Goal: Find contact information: Find contact information

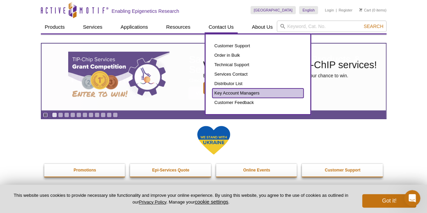
click at [256, 95] on link "Key Account Managers" at bounding box center [258, 93] width 91 height 9
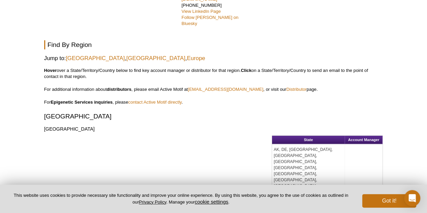
scroll to position [362, 0]
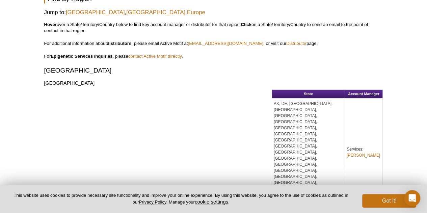
drag, startPoint x: 292, startPoint y: 124, endPoint x: 313, endPoint y: 124, distance: 20.6
drag, startPoint x: 276, startPoint y: 64, endPoint x: 341, endPoint y: 67, distance: 65.6
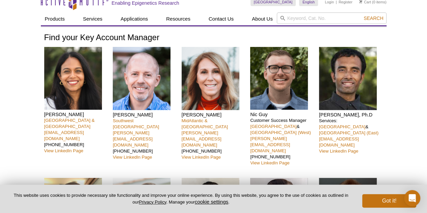
scroll to position [0, 0]
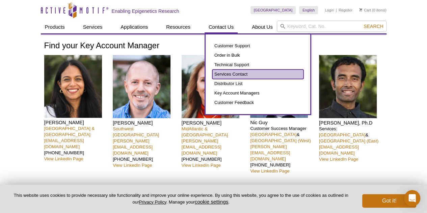
click at [238, 75] on link "Services Contact" at bounding box center [258, 74] width 91 height 9
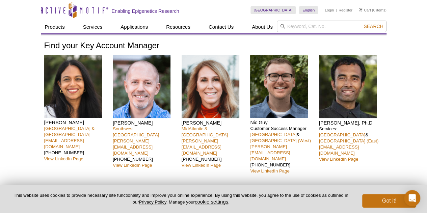
drag, startPoint x: 94, startPoint y: 121, endPoint x: 42, endPoint y: 124, distance: 52.8
copy h4 "Nivanka Paranavitana"
